Goal: Find specific page/section: Find specific page/section

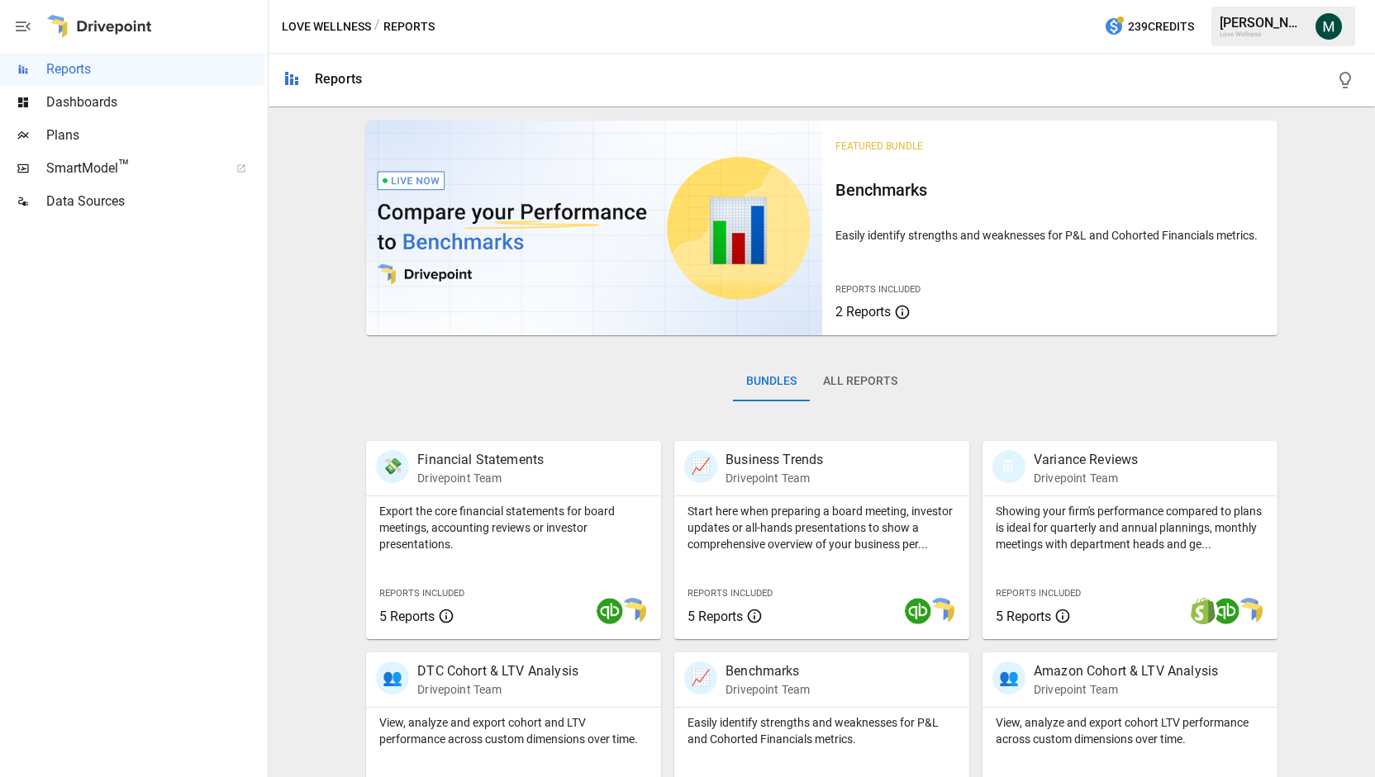
scroll to position [291, 0]
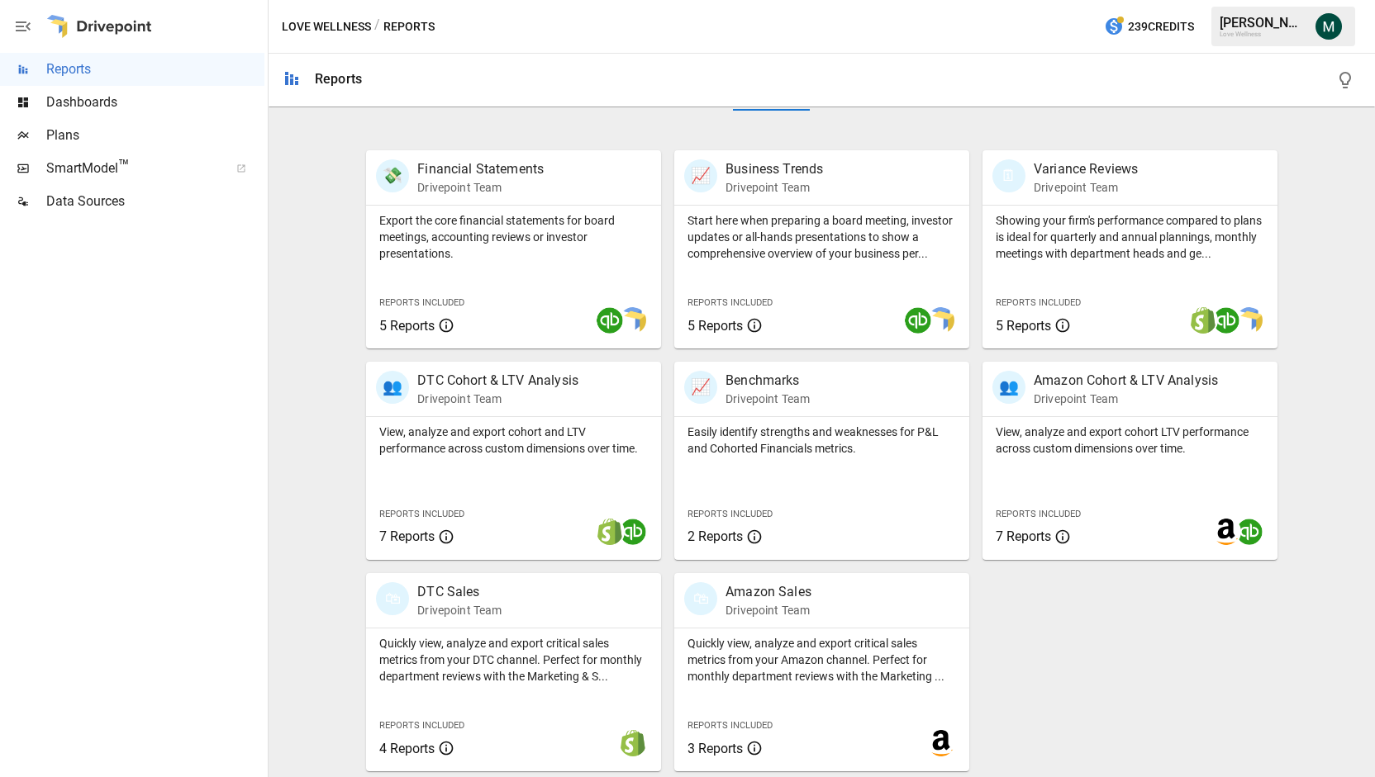
click at [86, 176] on span "SmartModel ™" at bounding box center [132, 169] width 172 height 20
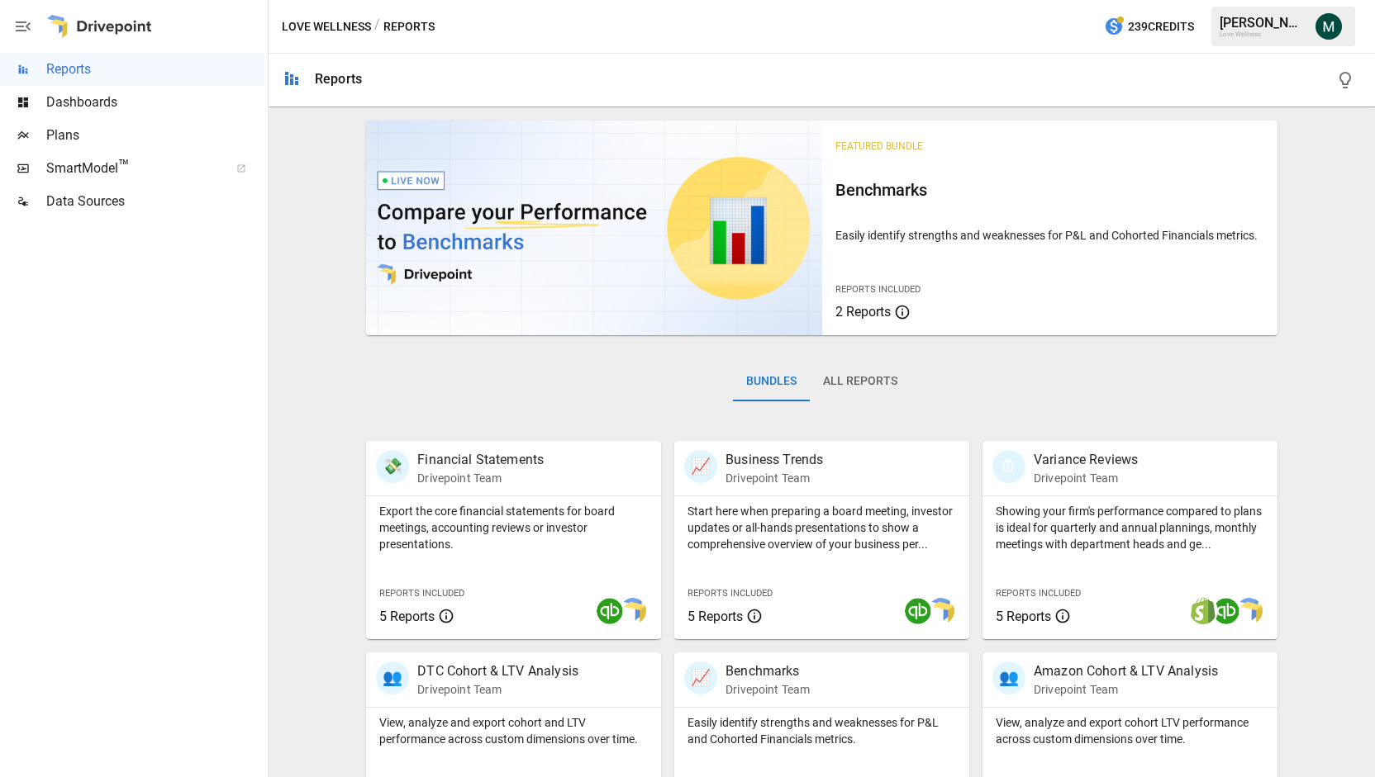
scroll to position [291, 0]
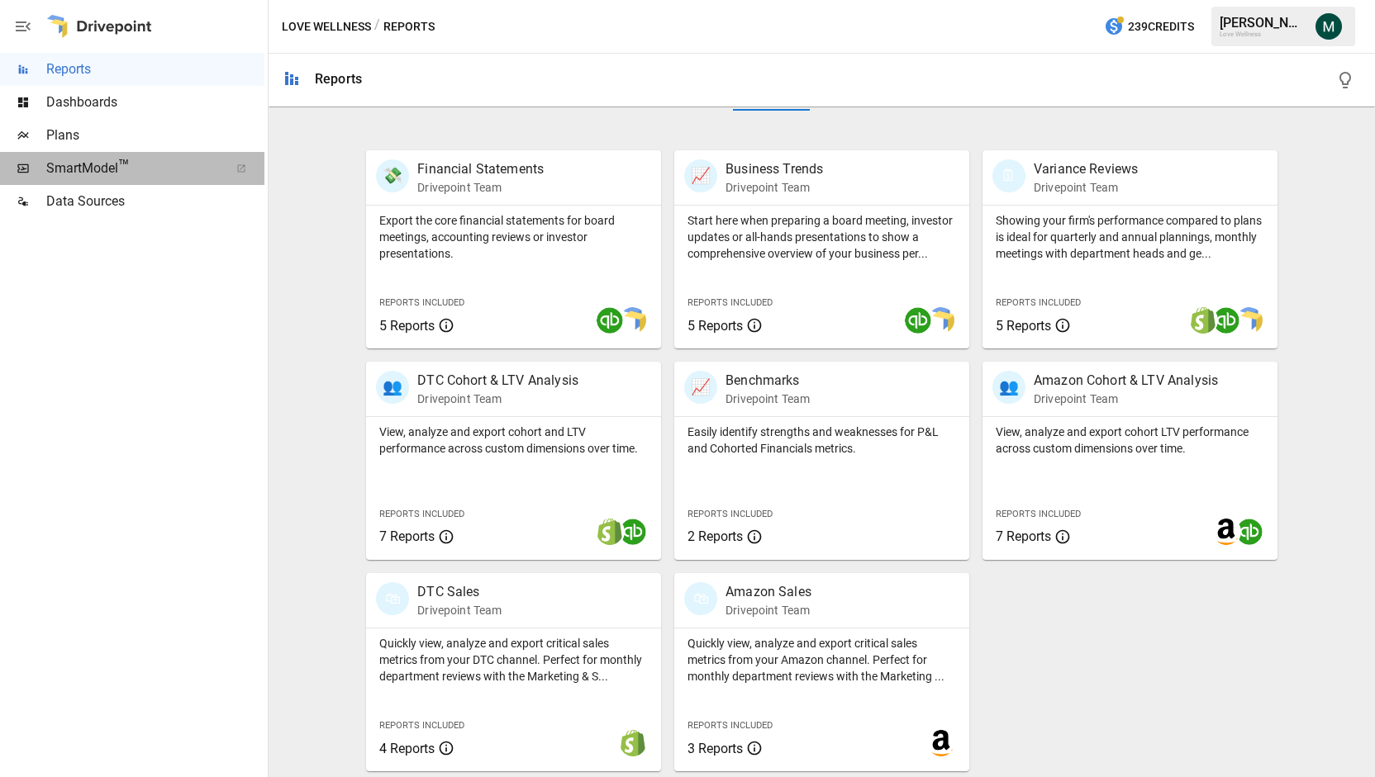
click at [131, 163] on span "SmartModel ™" at bounding box center [132, 169] width 172 height 20
